Goal: Find specific page/section: Find specific page/section

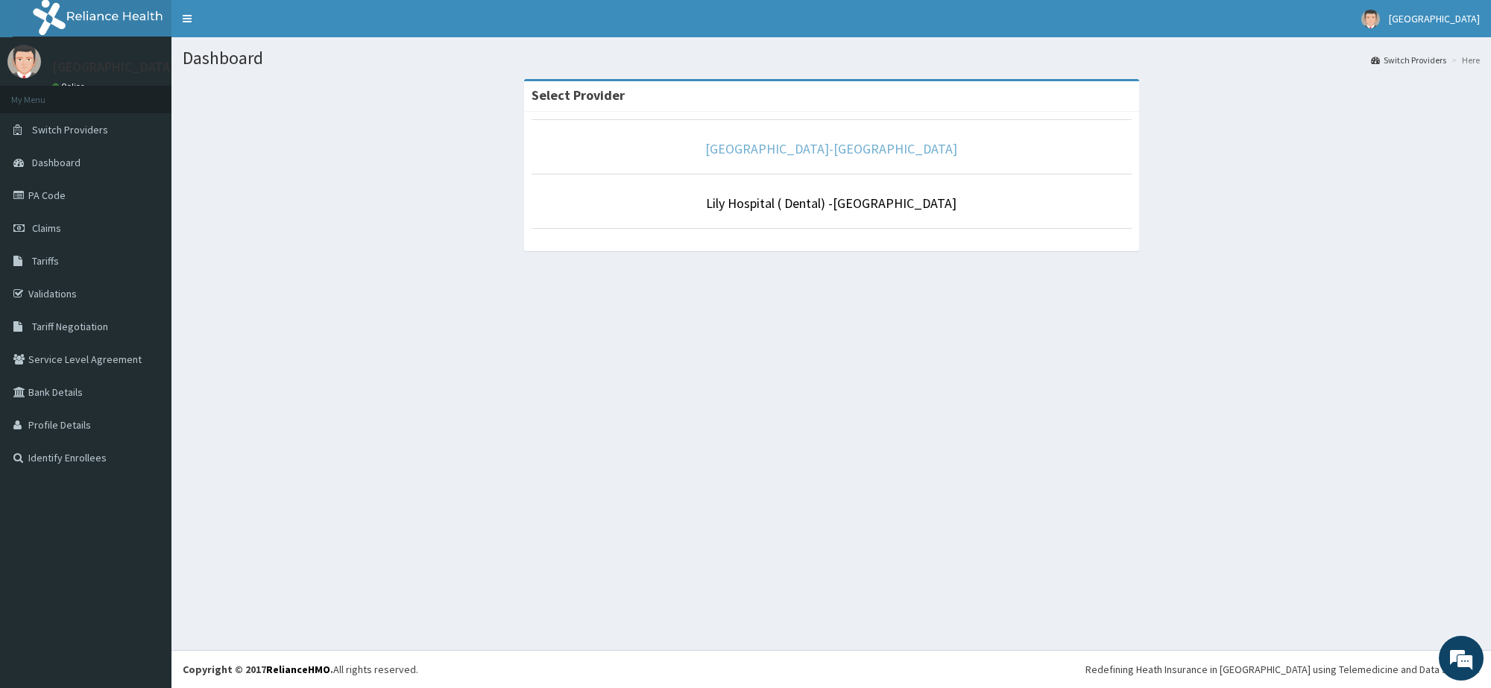
click at [859, 151] on link "[GEOGRAPHIC_DATA]-[GEOGRAPHIC_DATA]" at bounding box center [831, 148] width 252 height 17
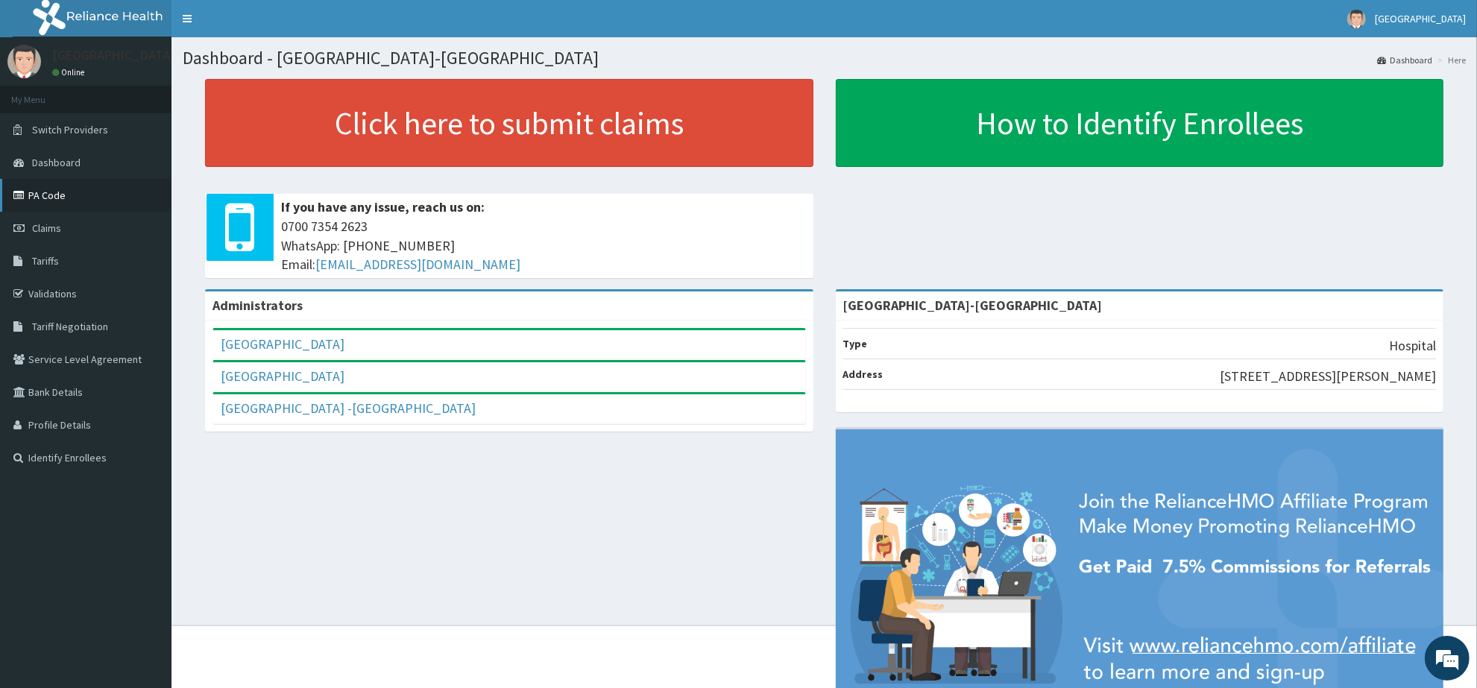
click at [71, 194] on link "PA Code" at bounding box center [85, 195] width 171 height 33
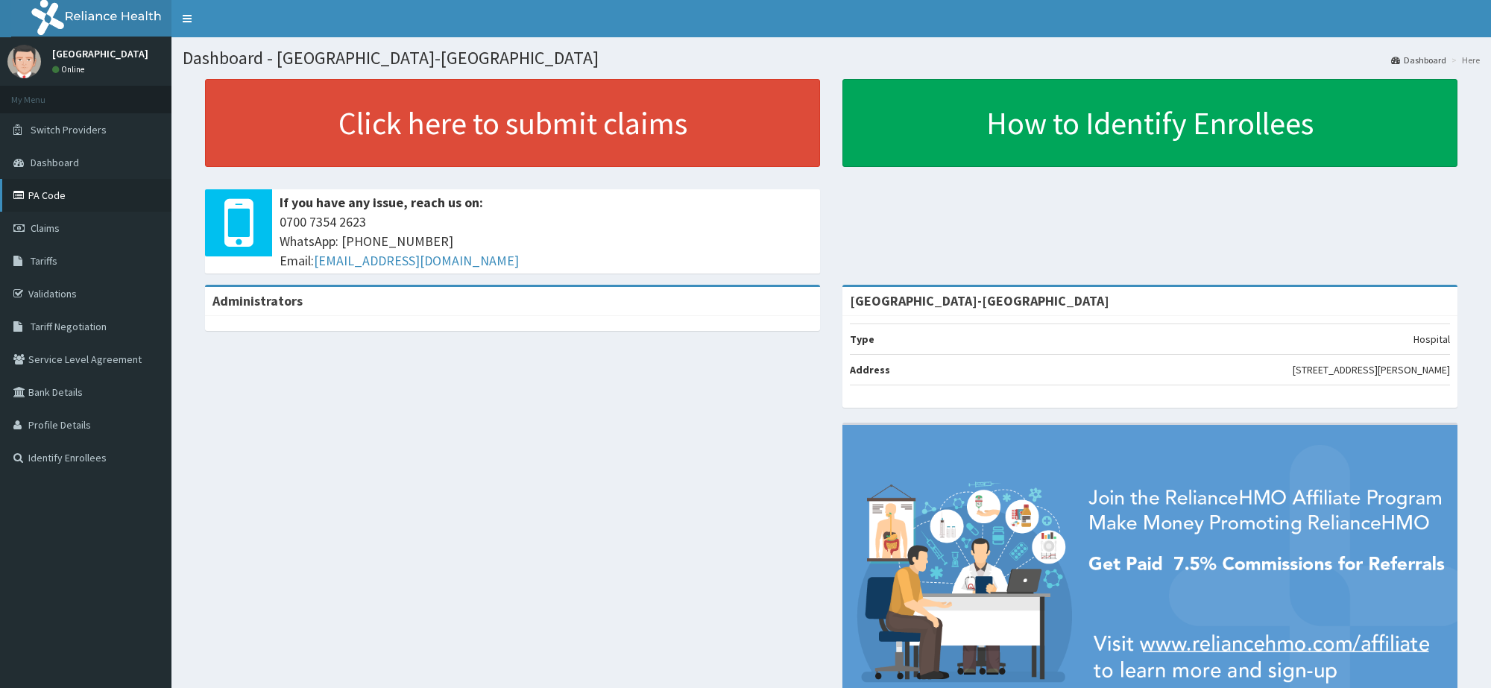
click at [45, 190] on link "PA Code" at bounding box center [85, 195] width 171 height 33
